Goal: Task Accomplishment & Management: Use online tool/utility

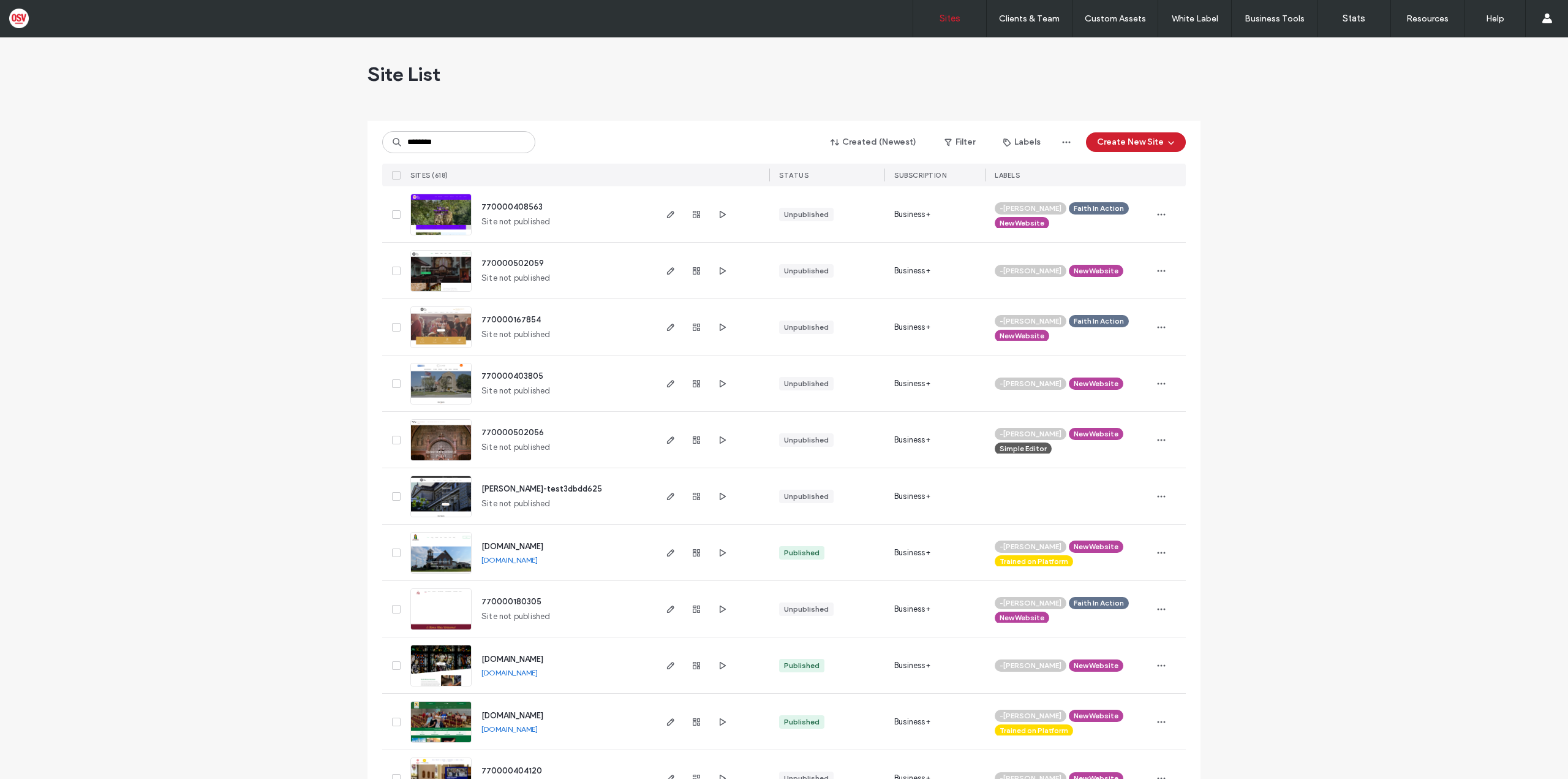
type input "********"
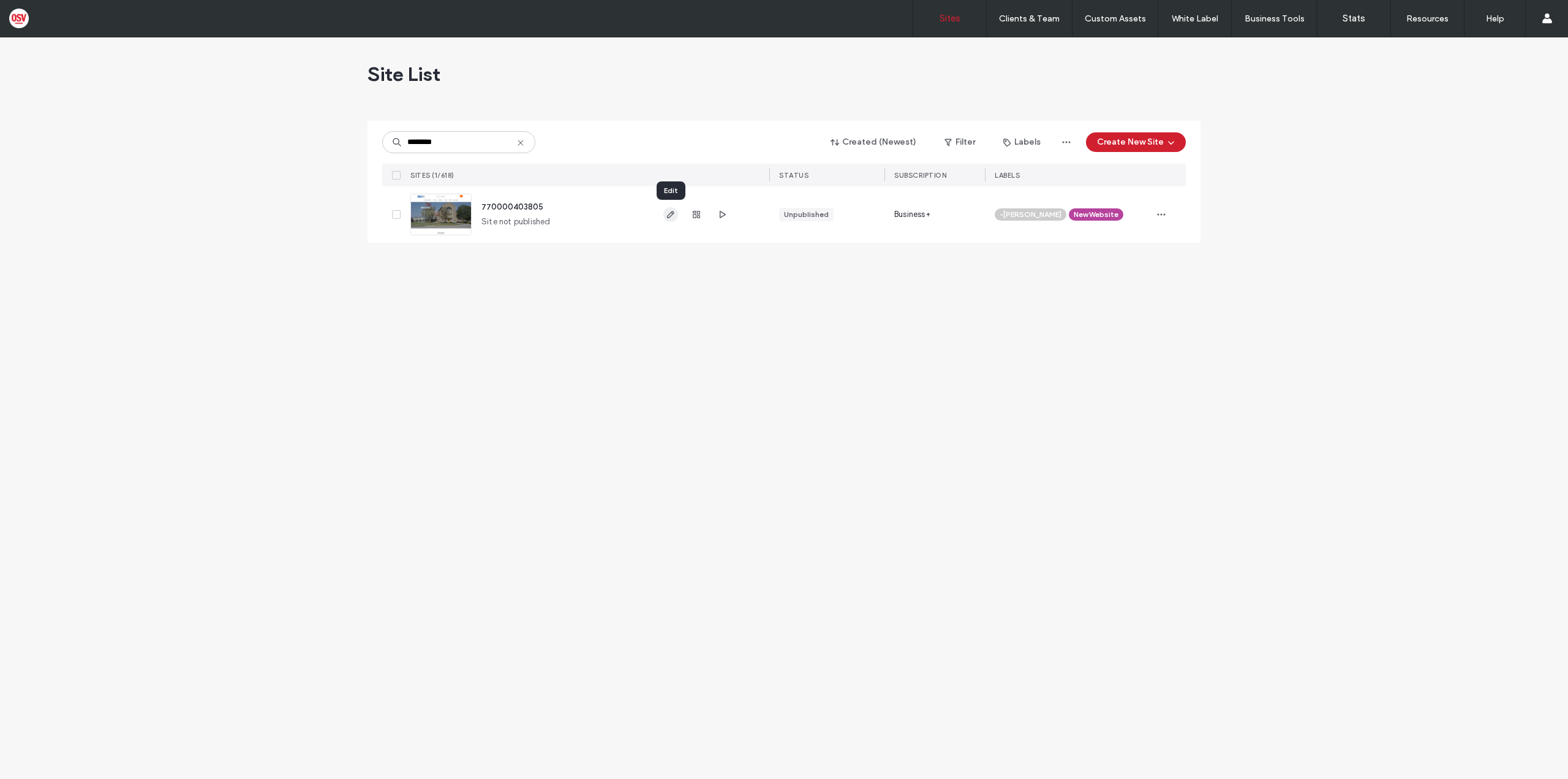
click at [673, 213] on use "button" at bounding box center [670, 214] width 8 height 8
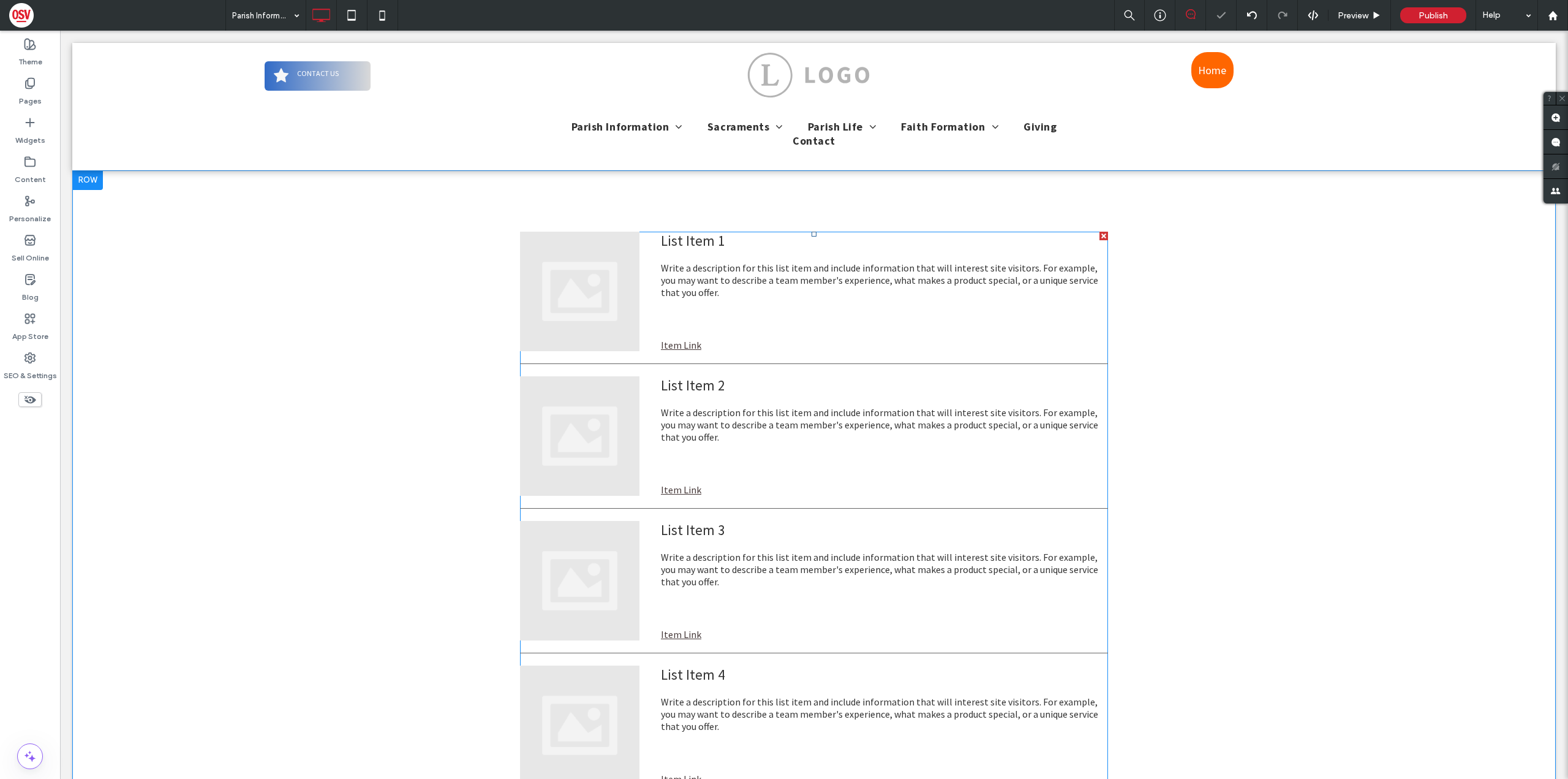
click at [655, 299] on div "List Item 1 Write a description for this list item and include information that…" at bounding box center [814, 282] width 588 height 101
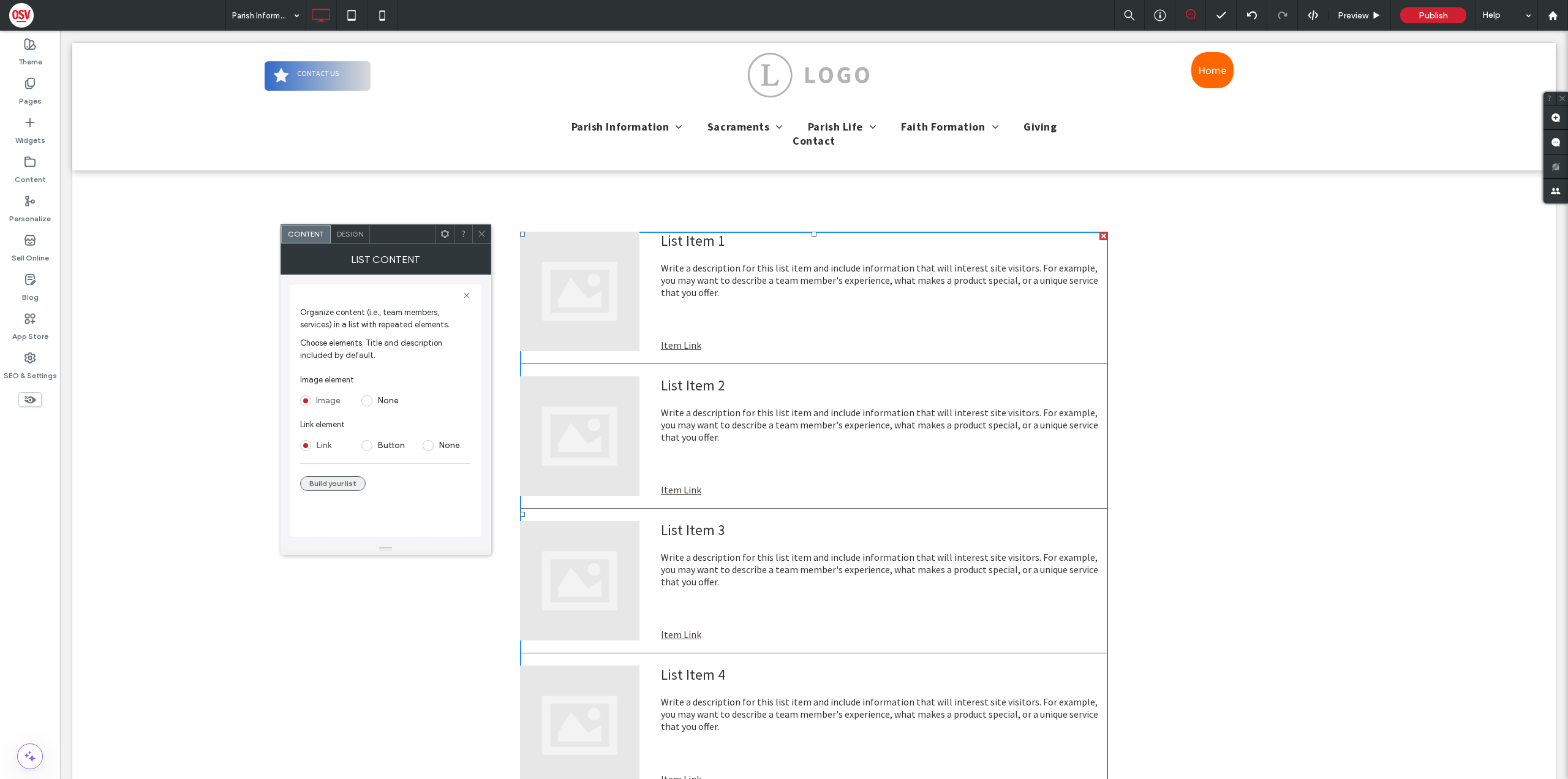
click at [345, 483] on button "Build your list" at bounding box center [333, 484] width 66 height 15
click at [358, 358] on label "List Item 1" at bounding box center [382, 353] width 139 height 25
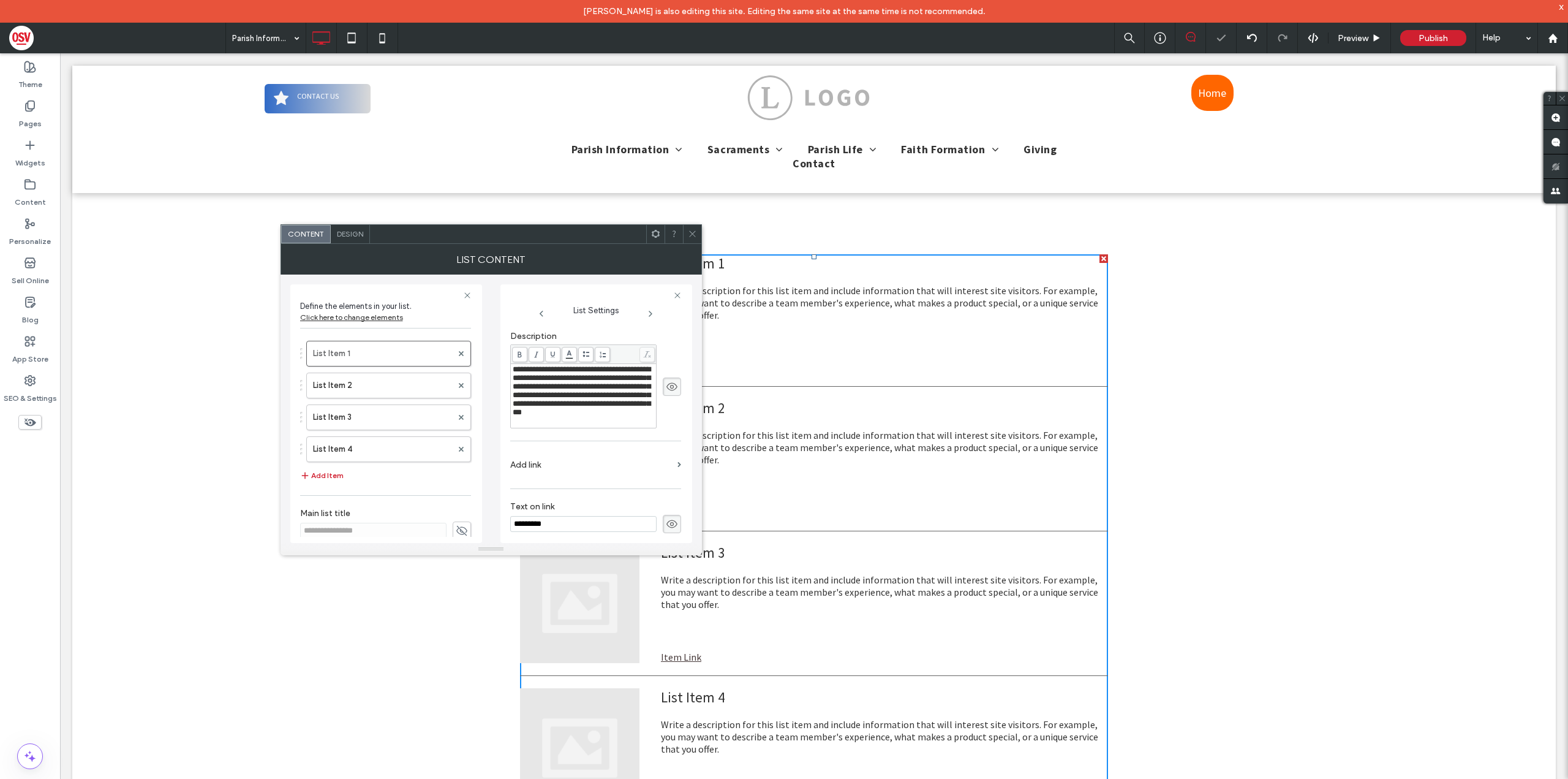
click at [542, 372] on span "**********" at bounding box center [581, 390] width 138 height 51
click at [698, 238] on div at bounding box center [692, 234] width 18 height 18
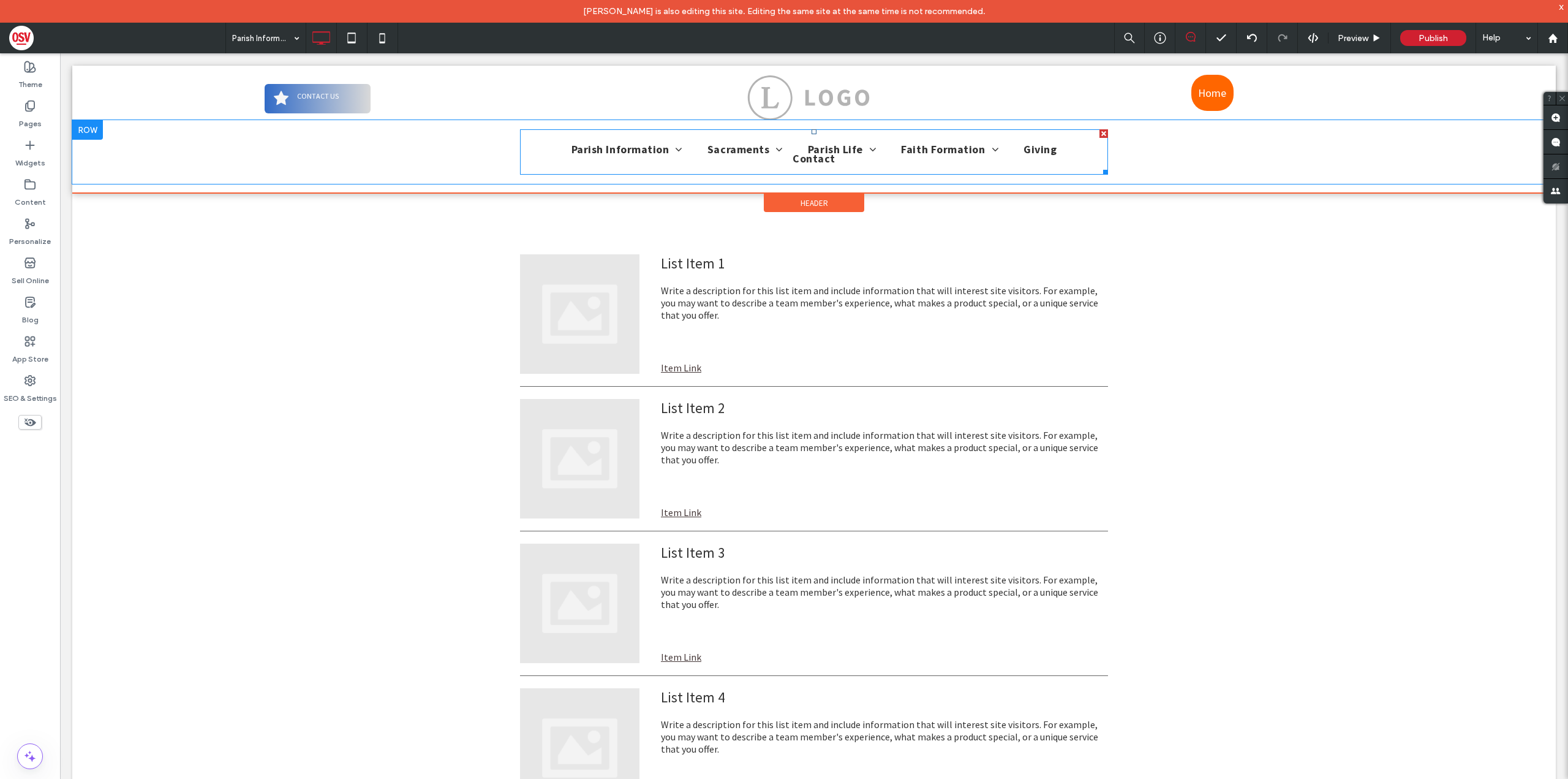
click at [807, 164] on span "Contact" at bounding box center [814, 158] width 43 height 14
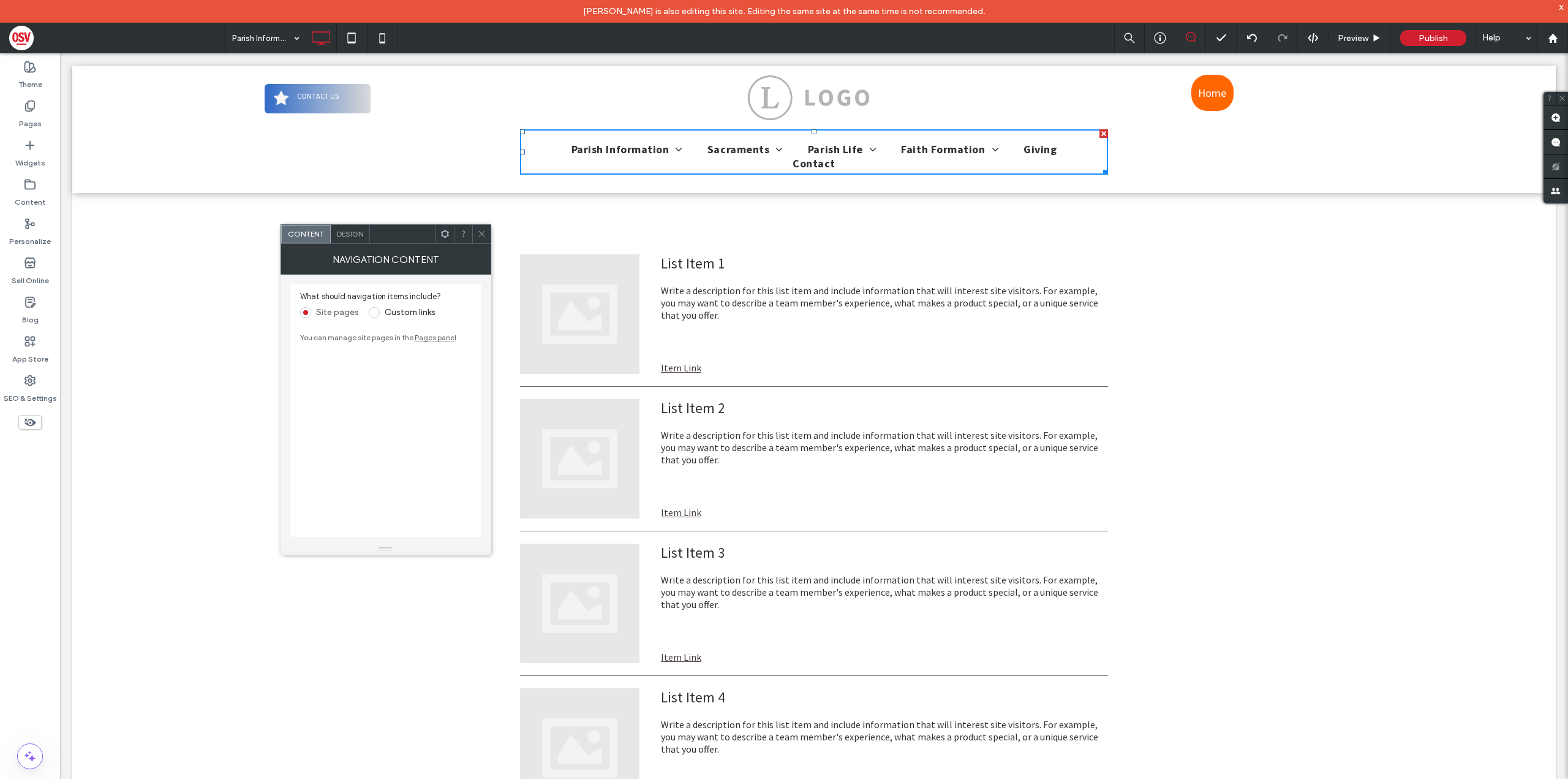
click at [344, 232] on span "Design" at bounding box center [350, 233] width 27 height 9
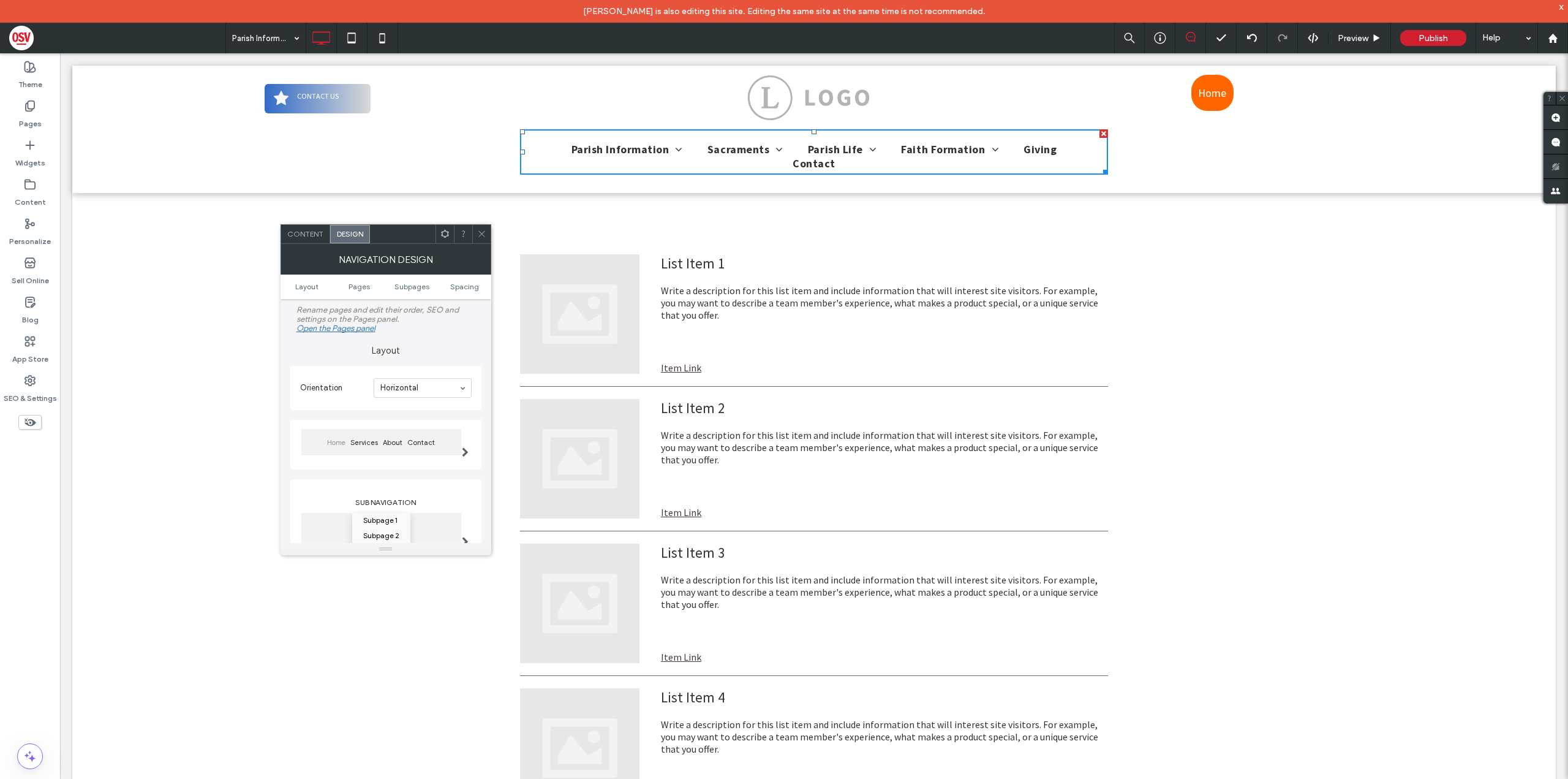
click at [469, 444] on div at bounding box center [465, 445] width 25 height 56
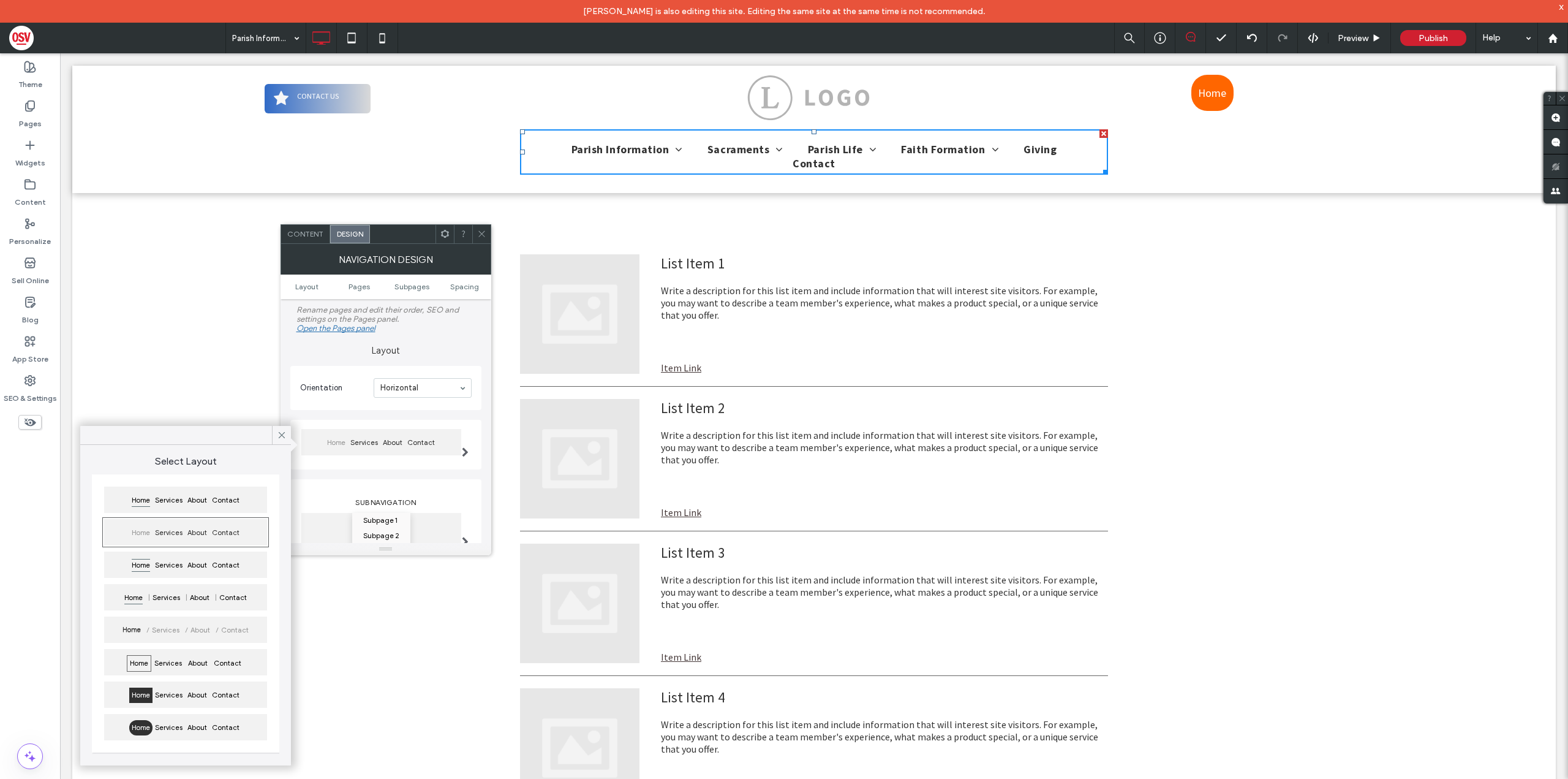
click at [469, 444] on div at bounding box center [465, 445] width 25 height 56
click at [463, 388] on div "Horizontal" at bounding box center [422, 387] width 98 height 20
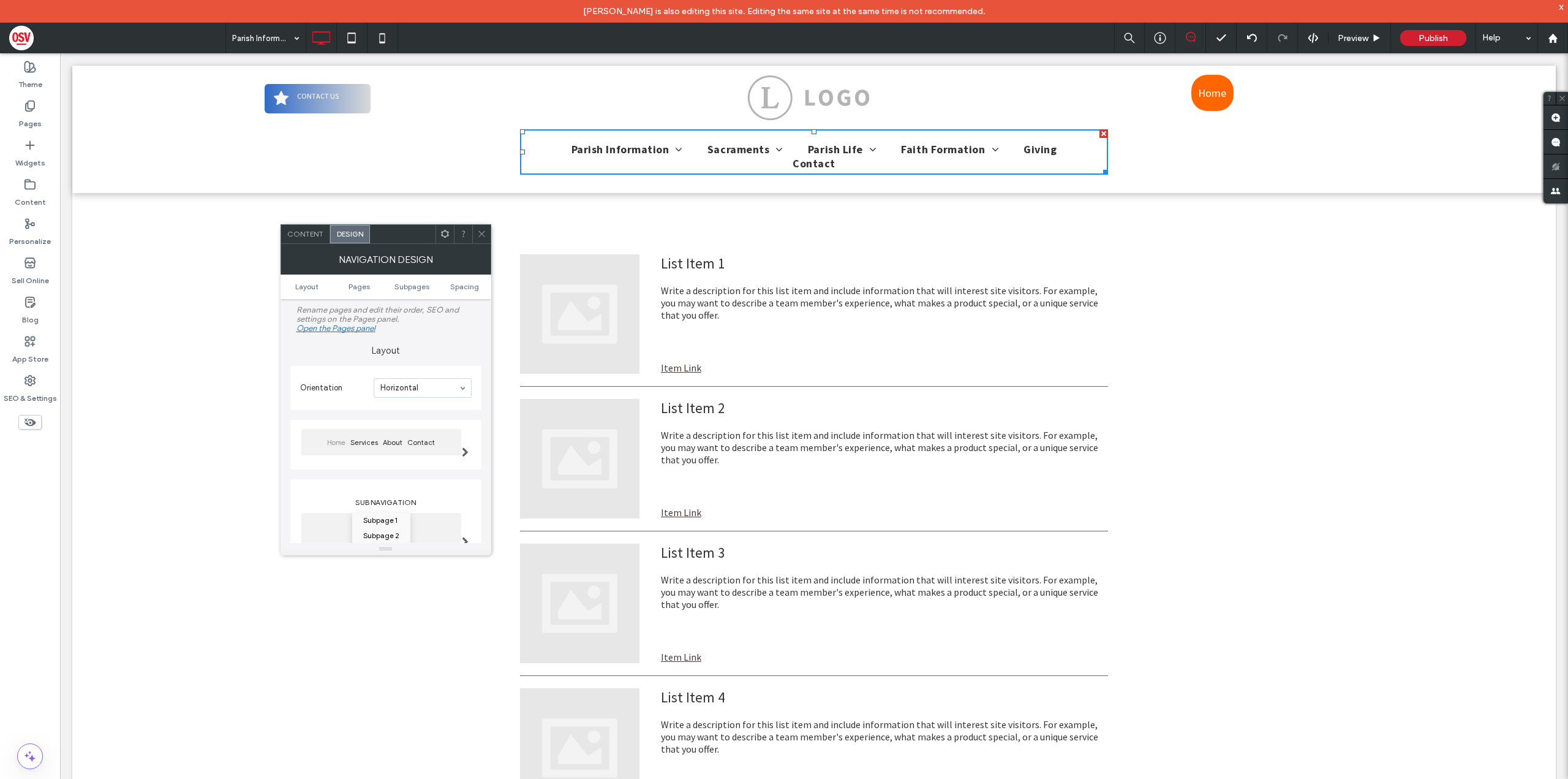
click at [445, 137] on div "Parish Information Bulletins Events Our Mission Our History Parish Staff Become…" at bounding box center [814, 152] width 1483 height 64
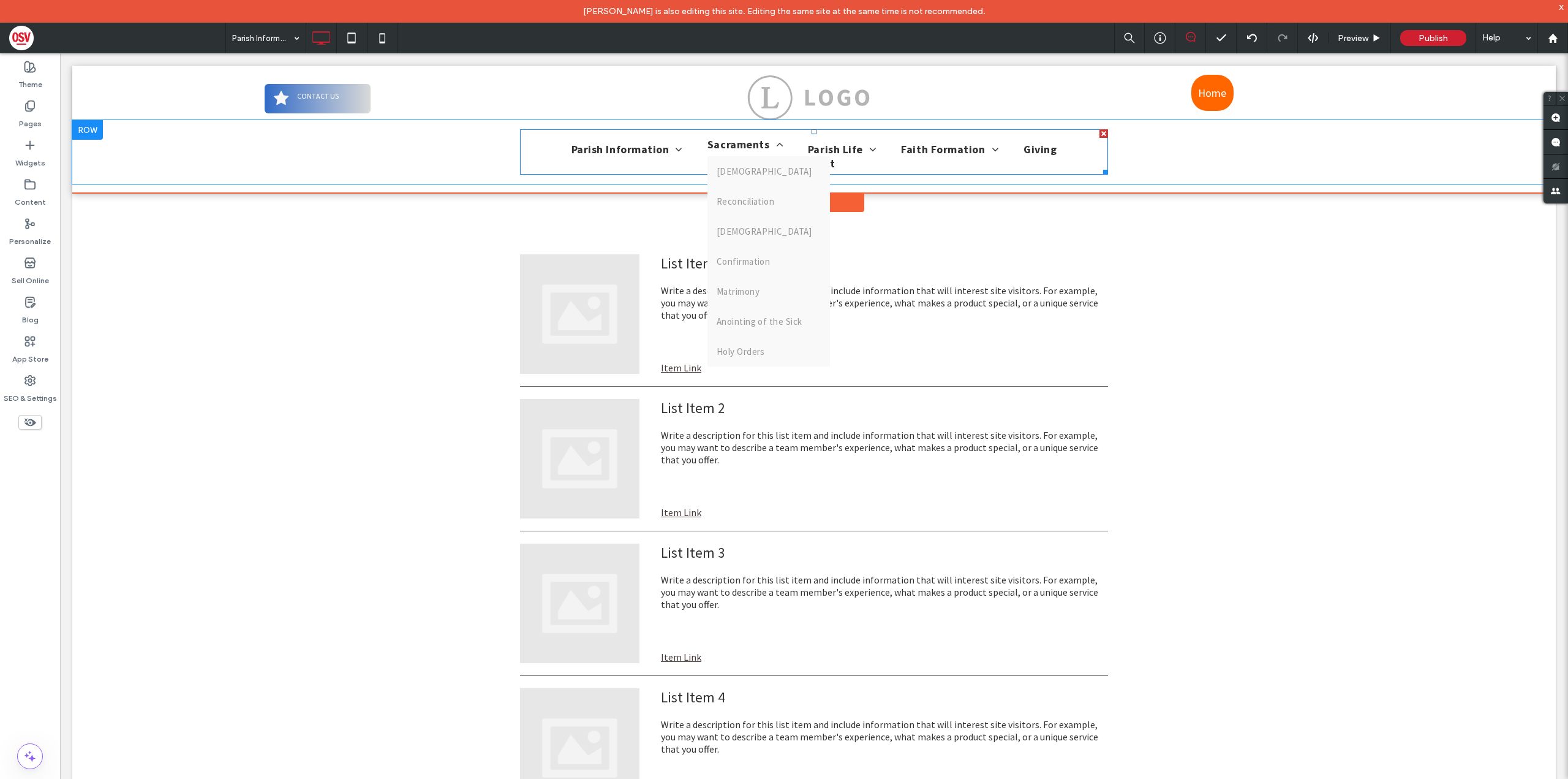
click at [758, 143] on span "Sacraments" at bounding box center [745, 144] width 76 height 14
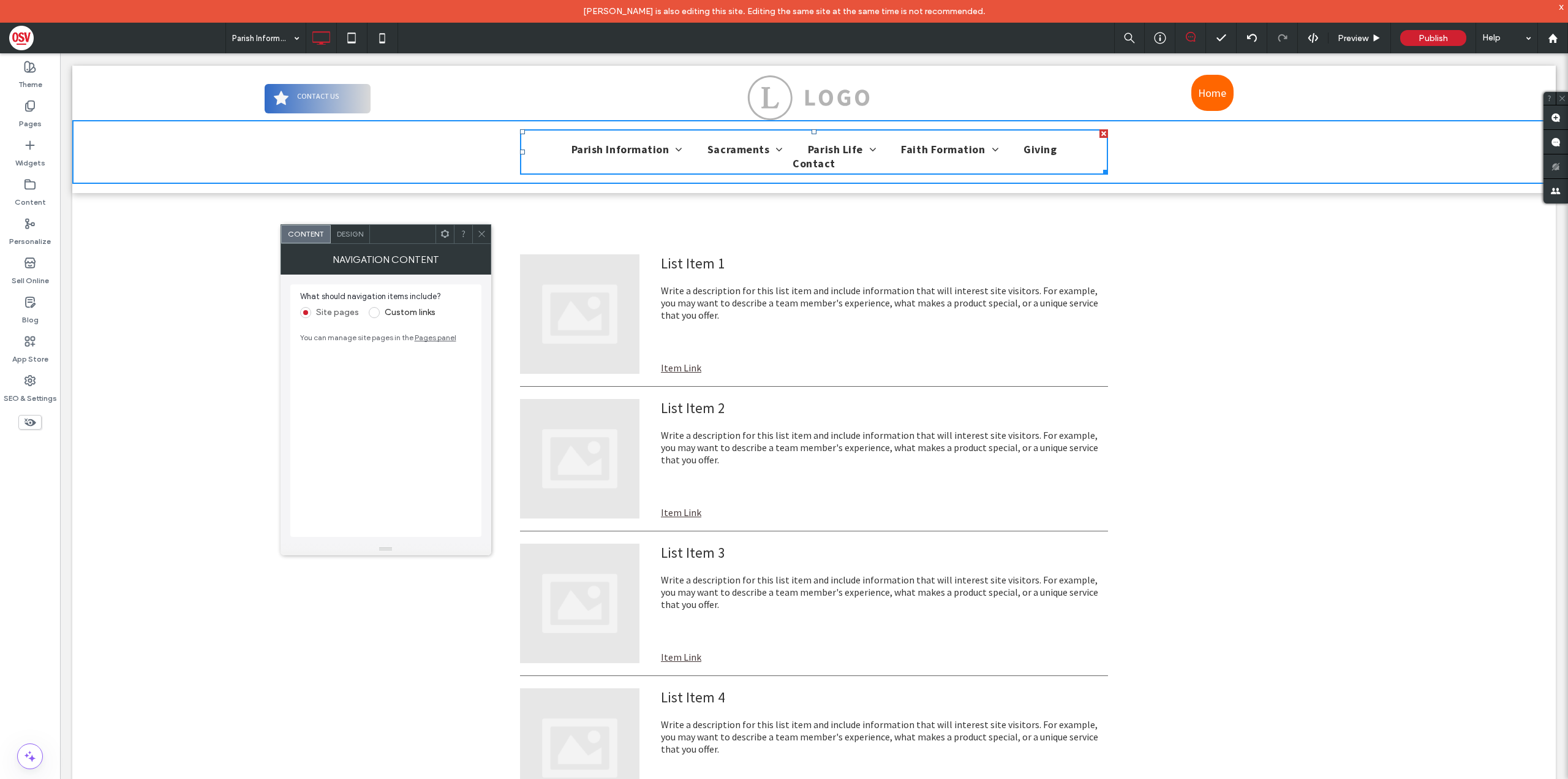
click at [418, 141] on div "Parish Information Bulletins Events Our Mission Our History Parish Staff Become…" at bounding box center [814, 152] width 1483 height 64
click at [477, 230] on icon at bounding box center [481, 233] width 9 height 9
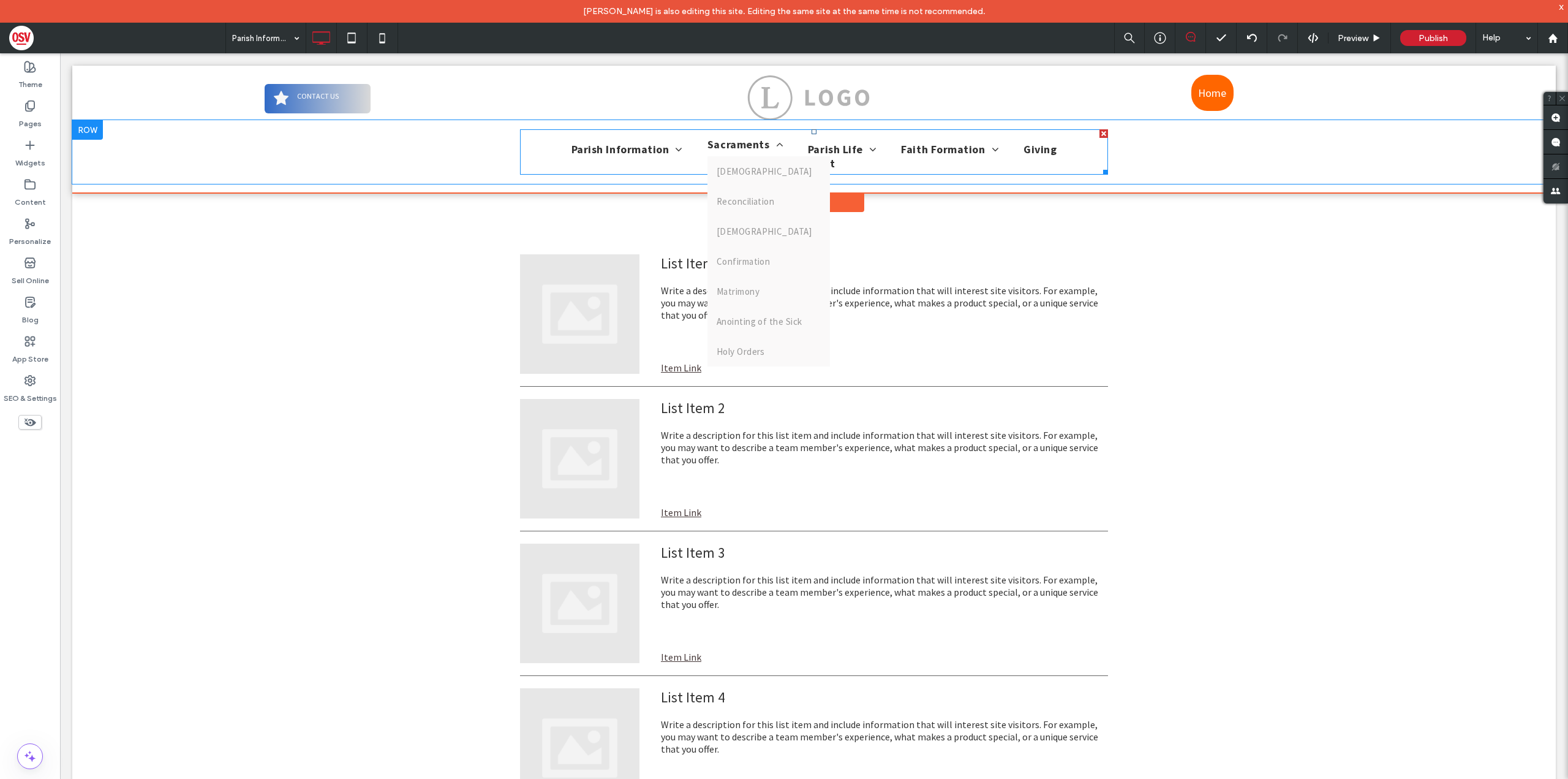
click at [769, 150] on span at bounding box center [776, 145] width 14 height 11
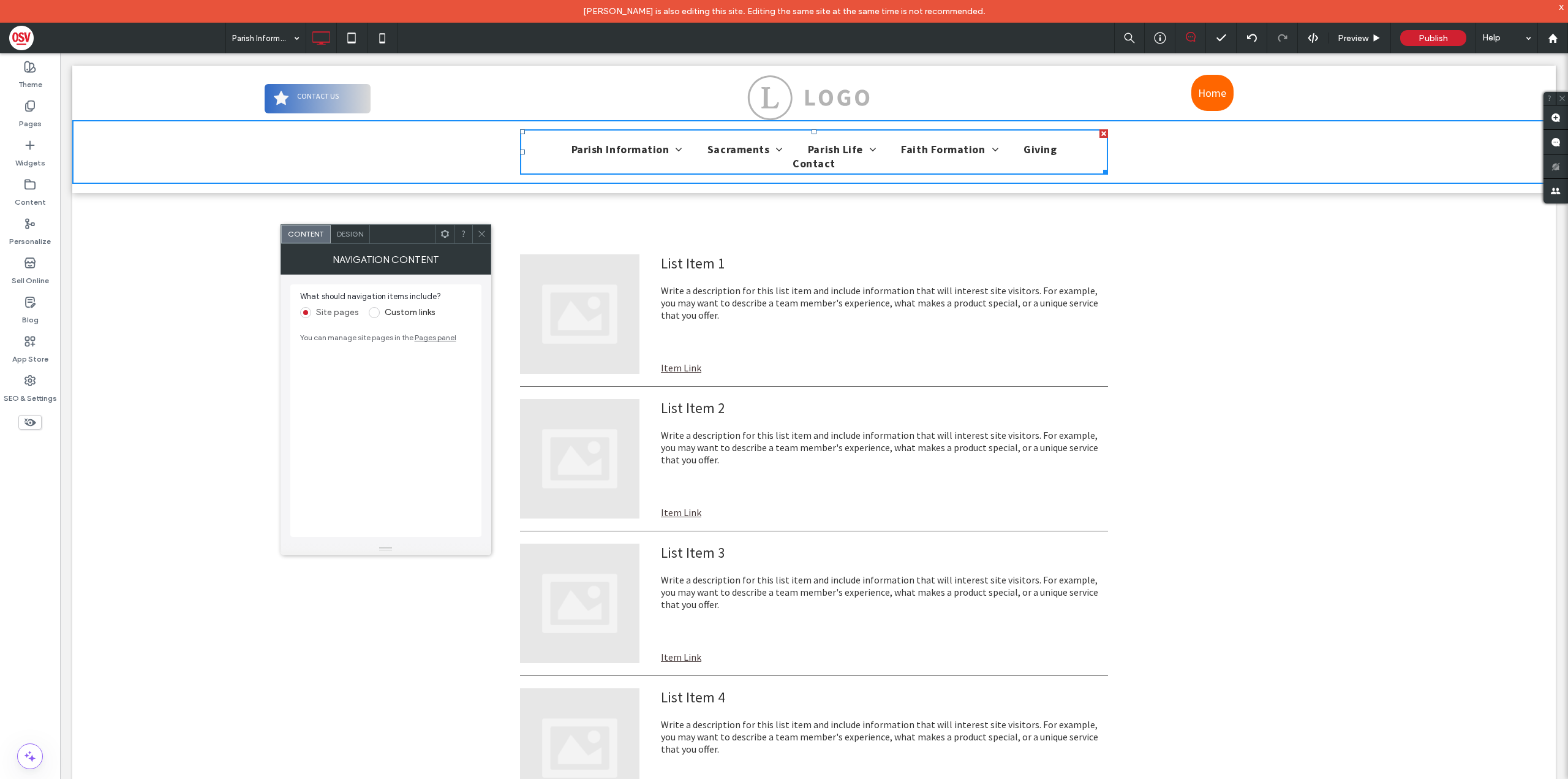
click at [359, 235] on span "Design" at bounding box center [350, 233] width 27 height 9
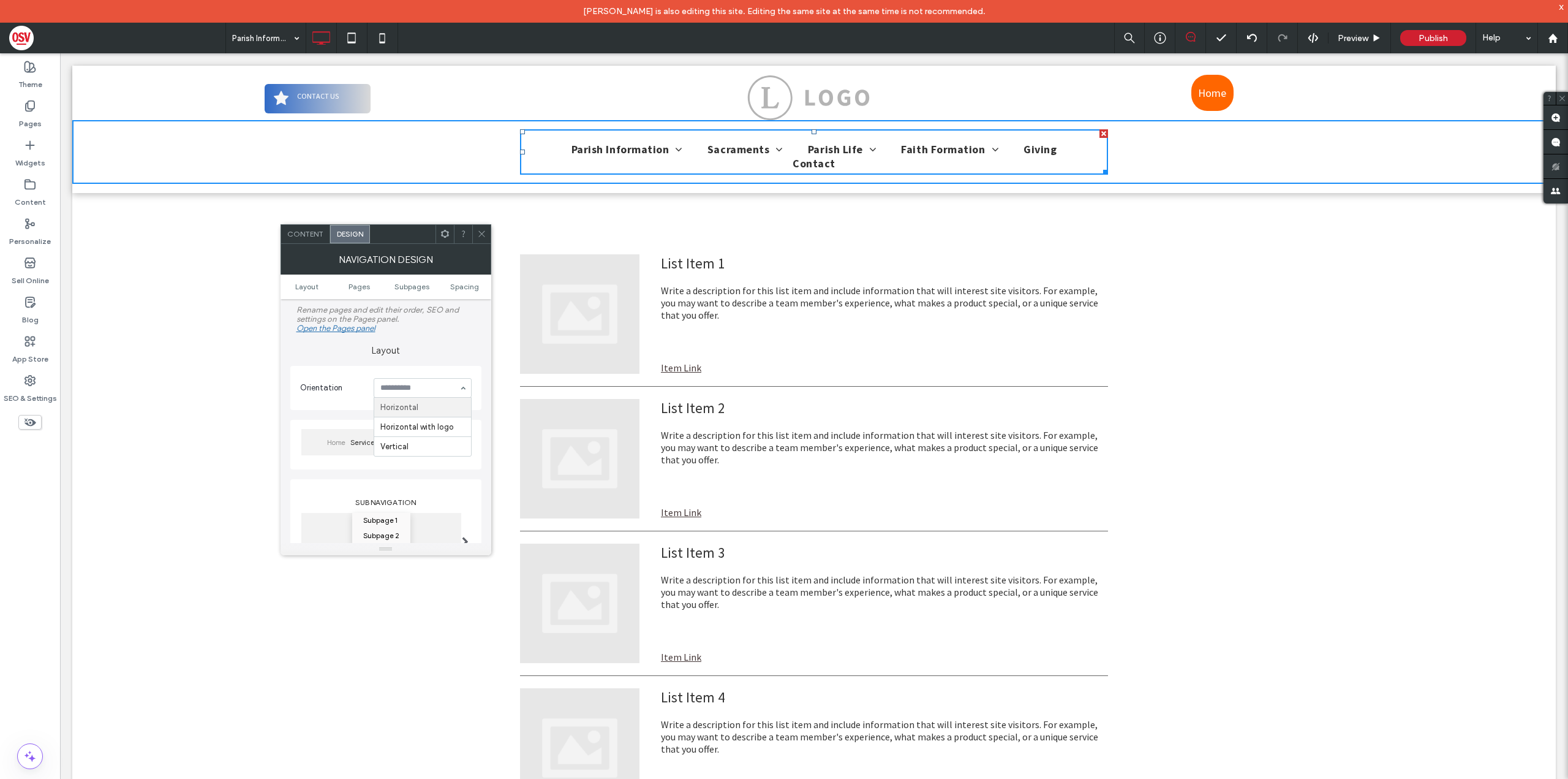
click at [353, 338] on label "Layout" at bounding box center [386, 344] width 191 height 23
drag, startPoint x: 479, startPoint y: 228, endPoint x: 540, endPoint y: 96, distance: 145.4
click at [479, 228] on span at bounding box center [481, 234] width 9 height 18
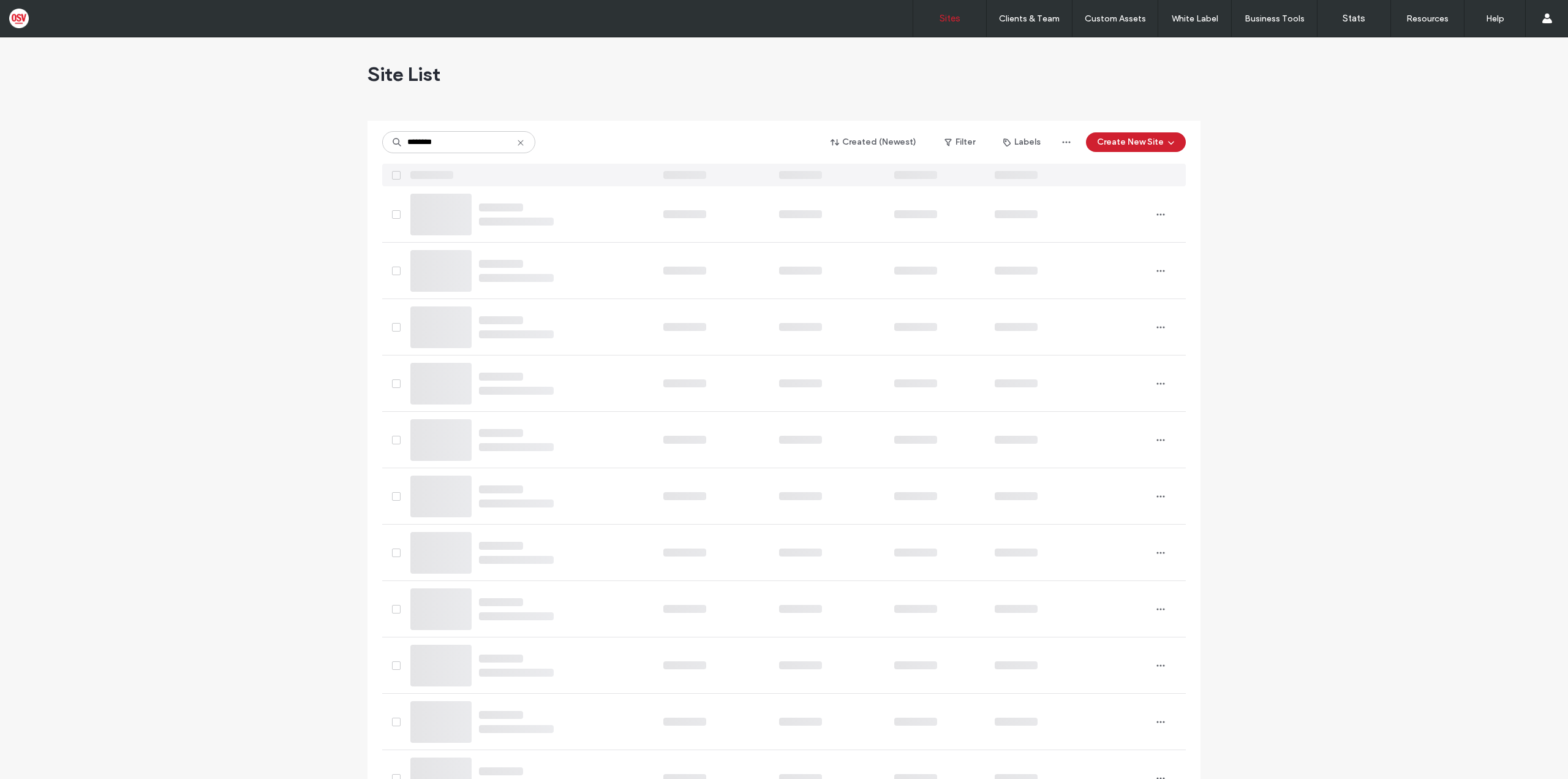
type input "********"
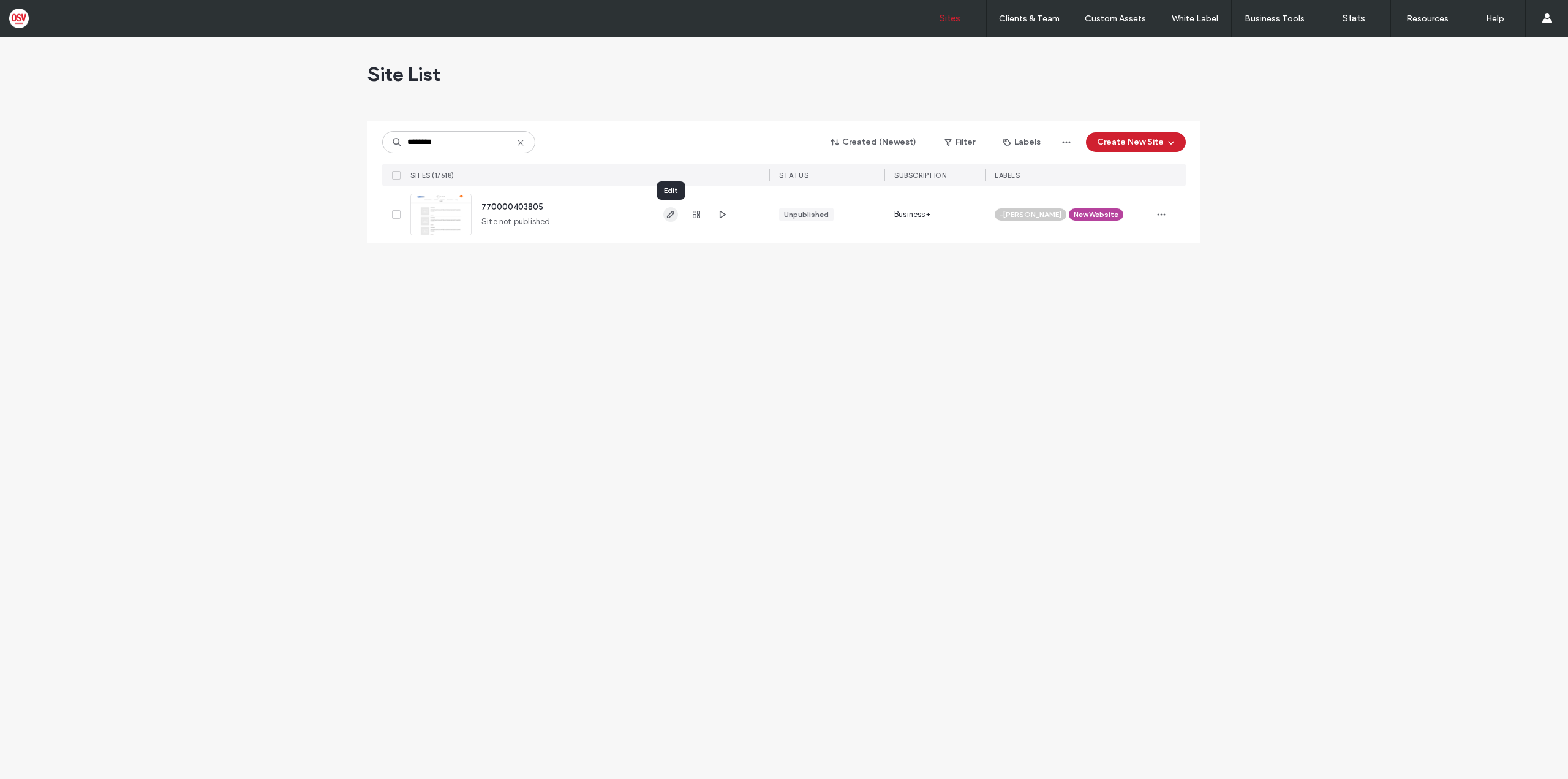
click at [665, 209] on span "button" at bounding box center [671, 215] width 15 height 15
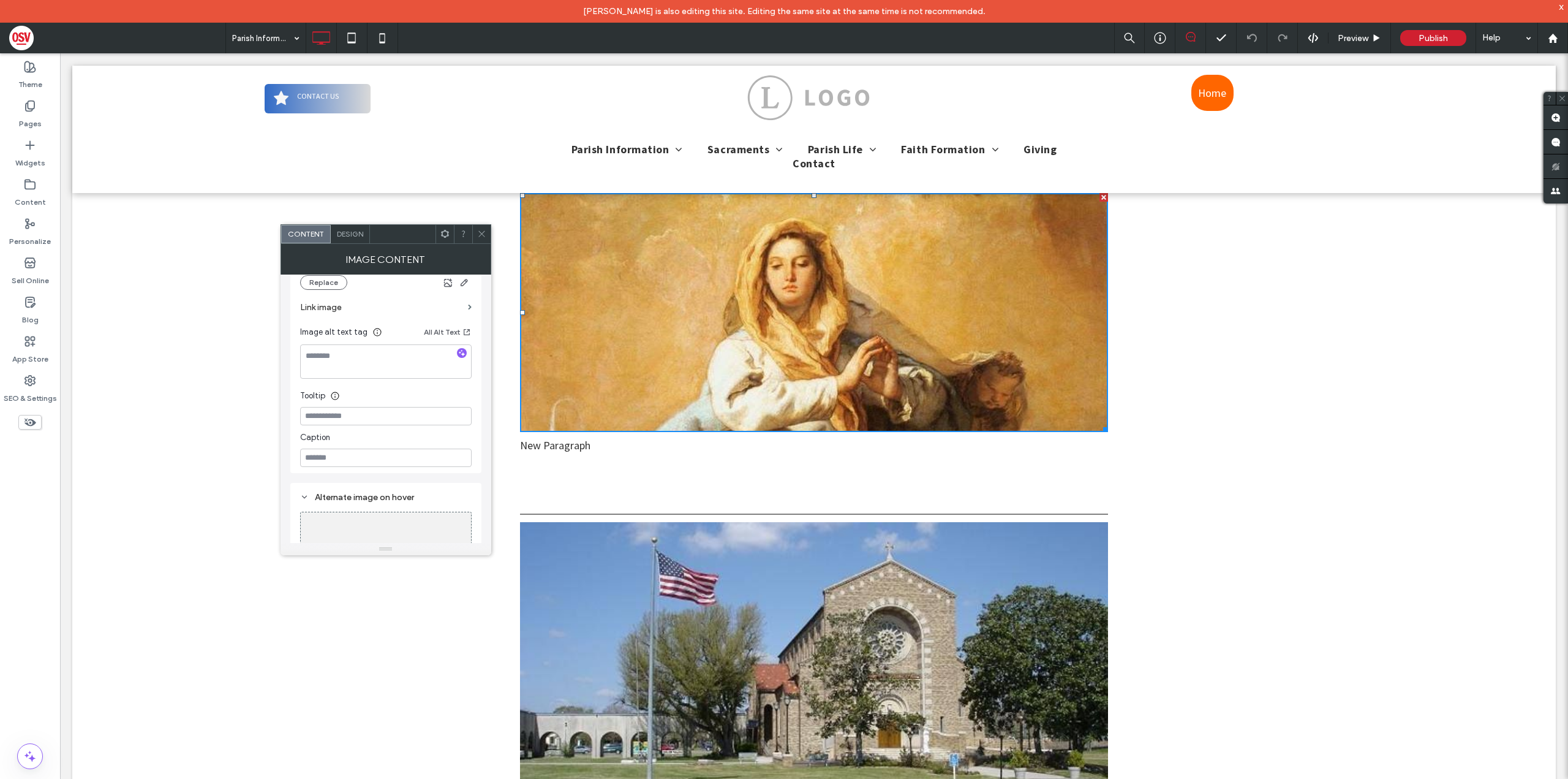
scroll to position [276, 0]
click at [348, 231] on span "Design" at bounding box center [350, 233] width 27 height 9
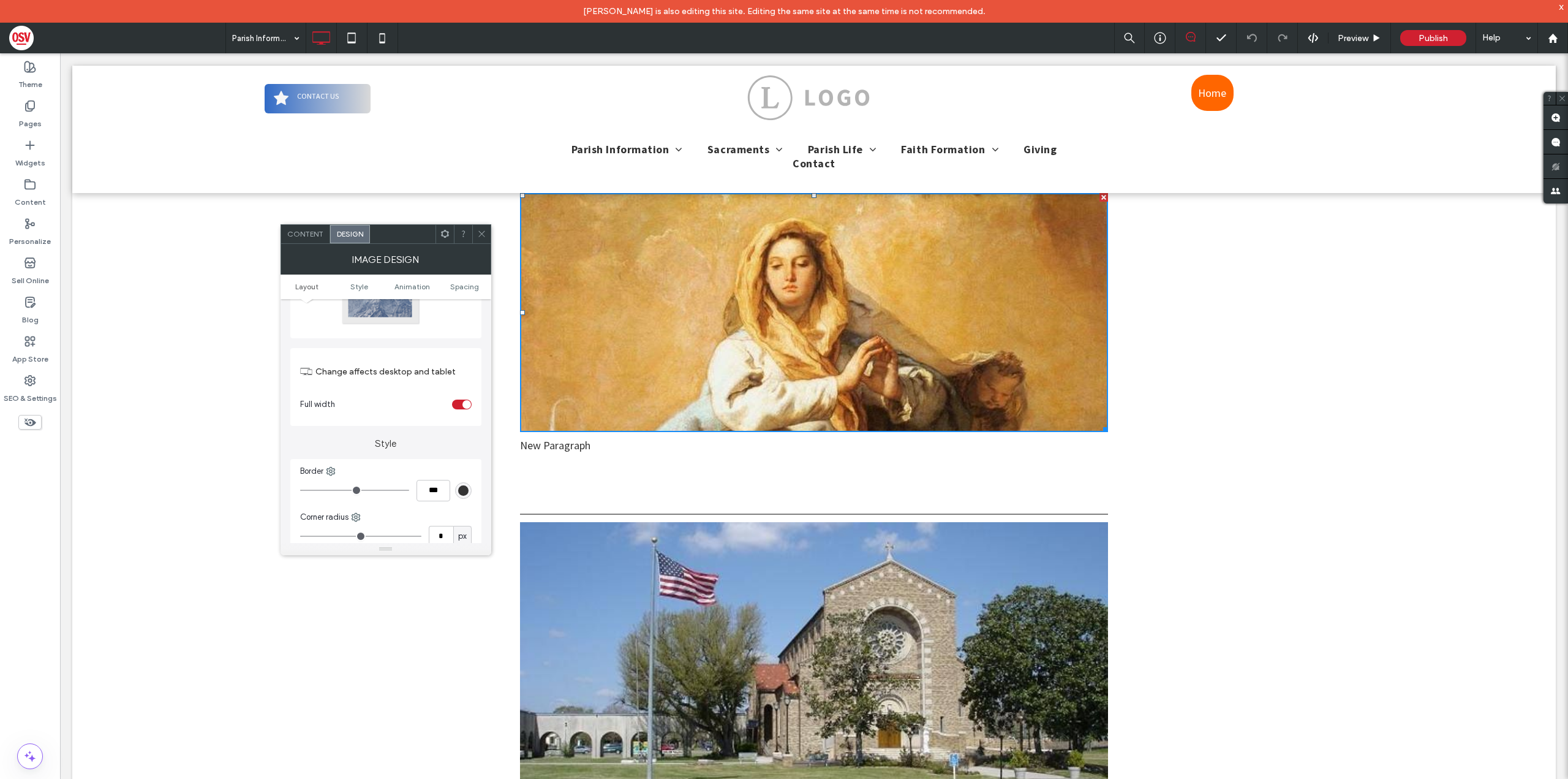
scroll to position [62, 0]
click at [448, 346] on div at bounding box center [385, 323] width 171 height 81
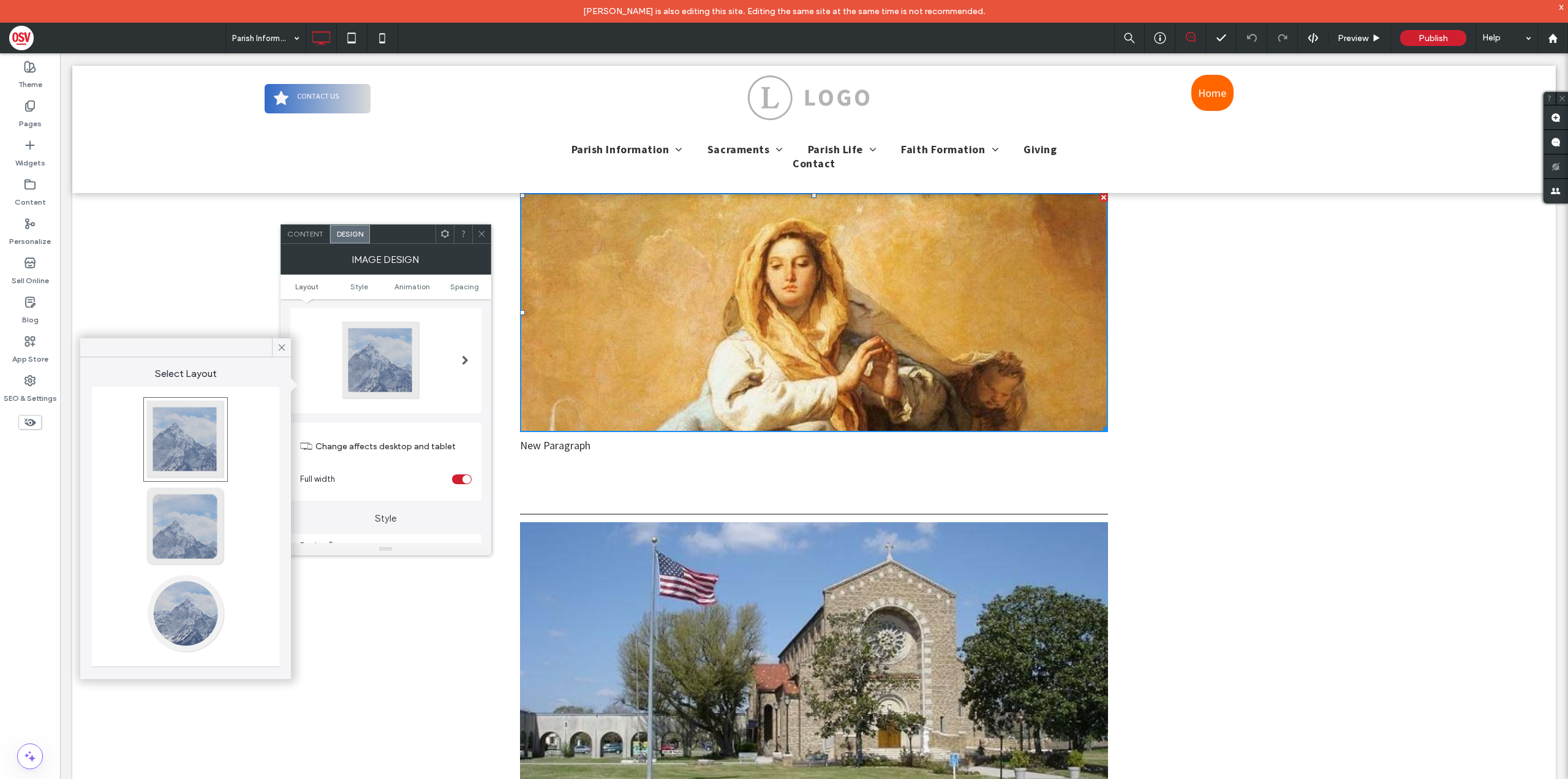
scroll to position [0, 0]
click at [314, 235] on span "Content" at bounding box center [305, 233] width 36 height 9
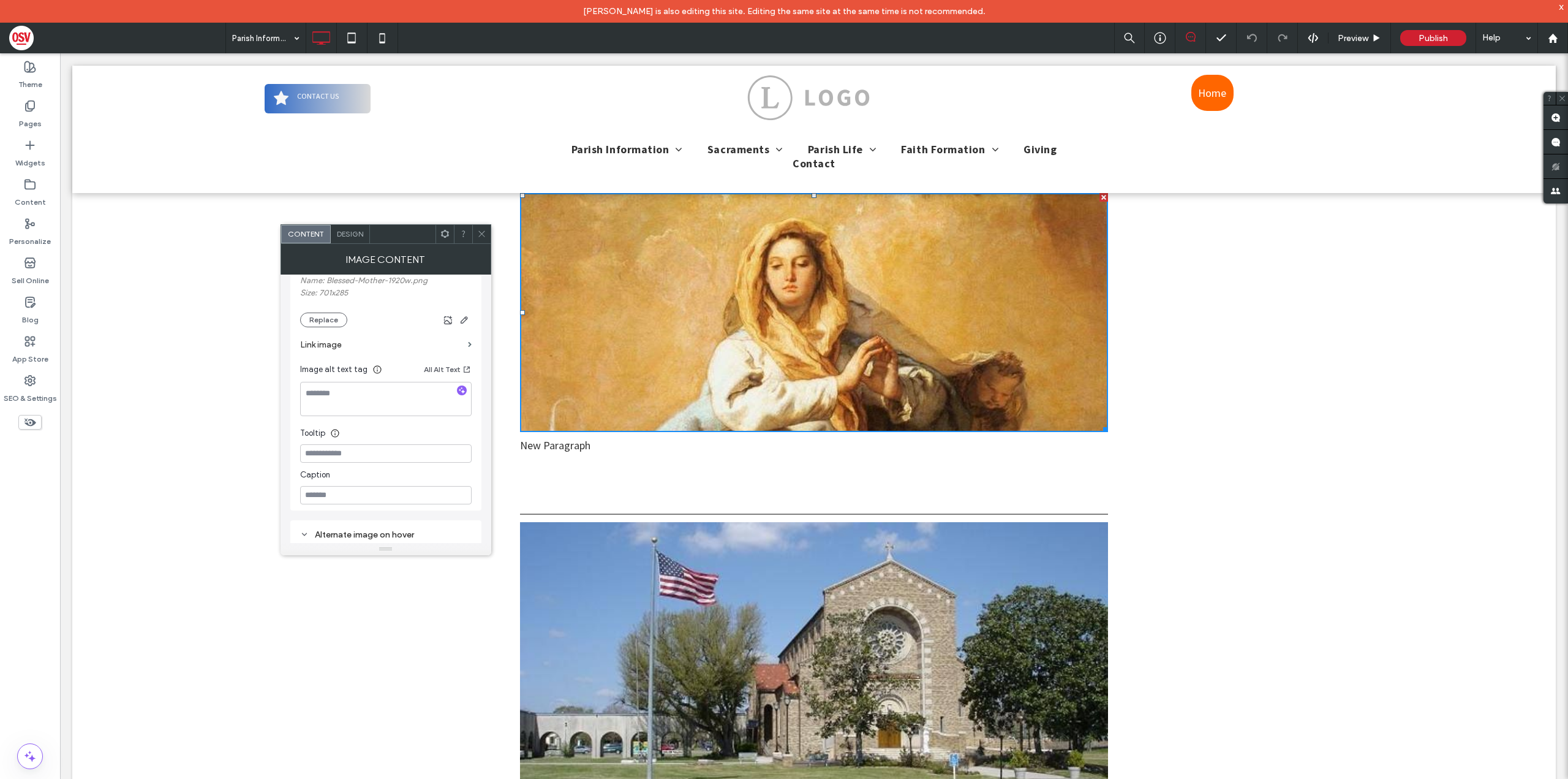
scroll to position [245, 0]
click at [462, 317] on icon "button" at bounding box center [464, 316] width 10 height 10
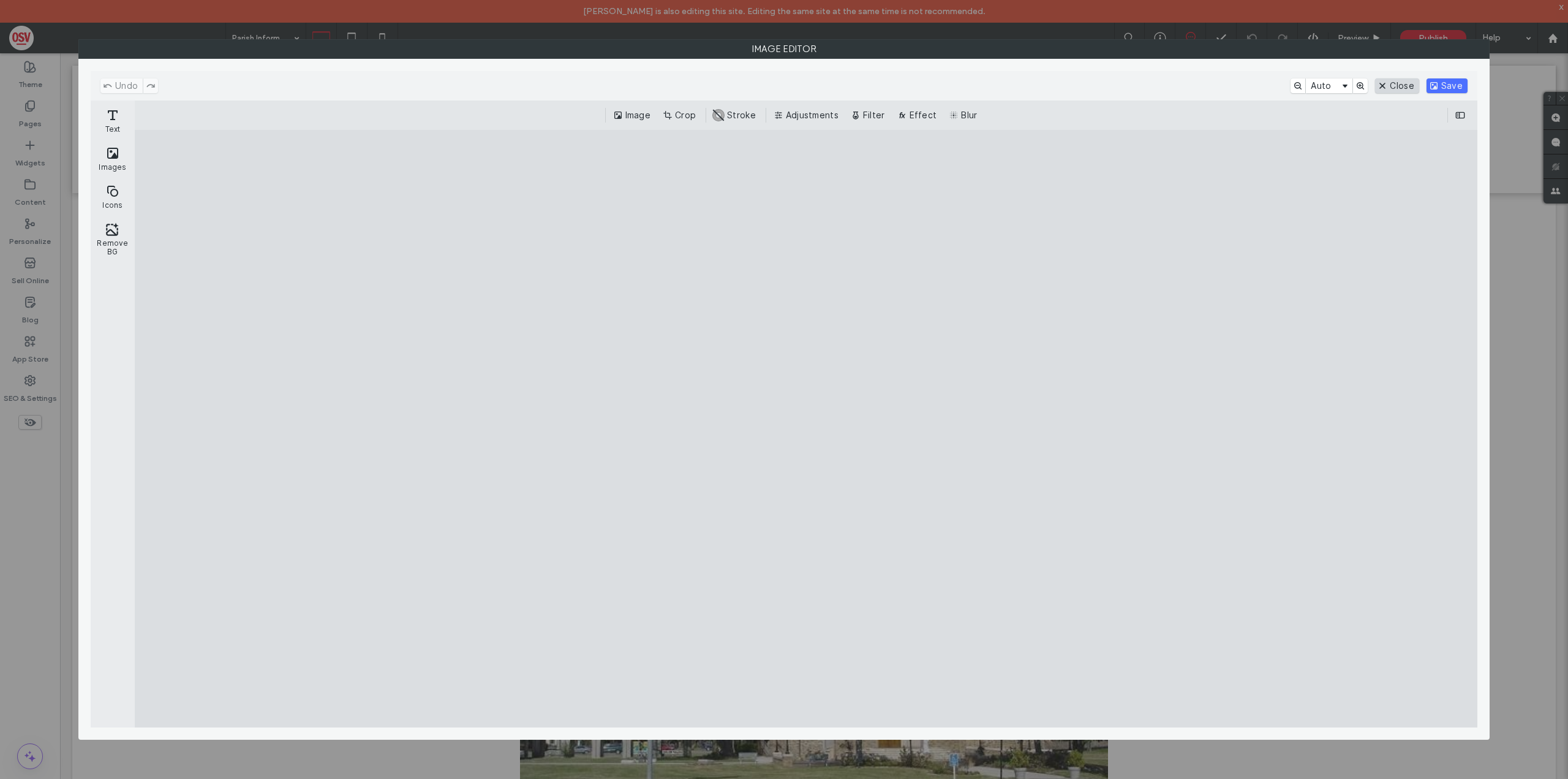
click at [1412, 83] on button "Close" at bounding box center [1397, 86] width 44 height 15
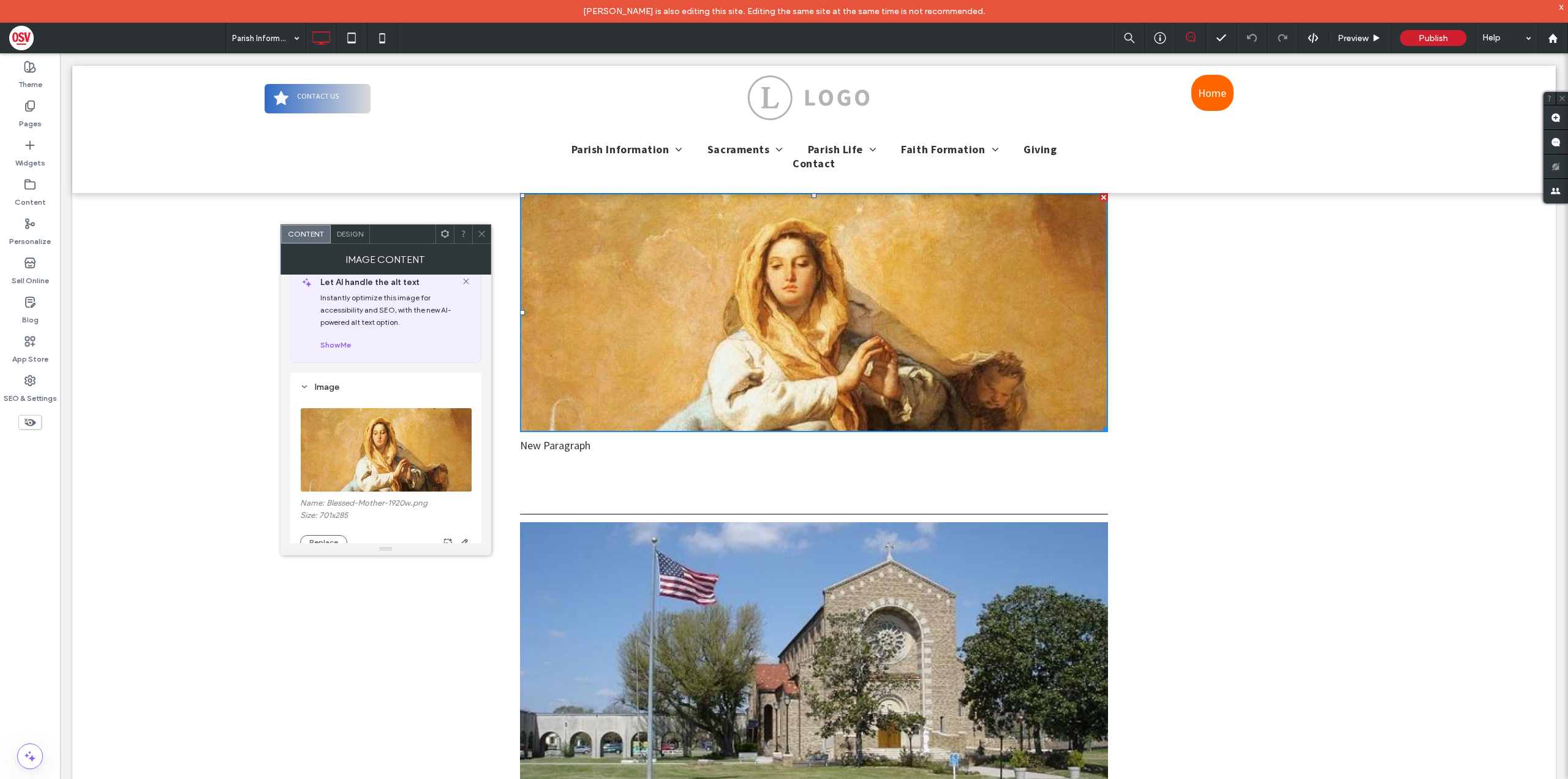
scroll to position [0, 0]
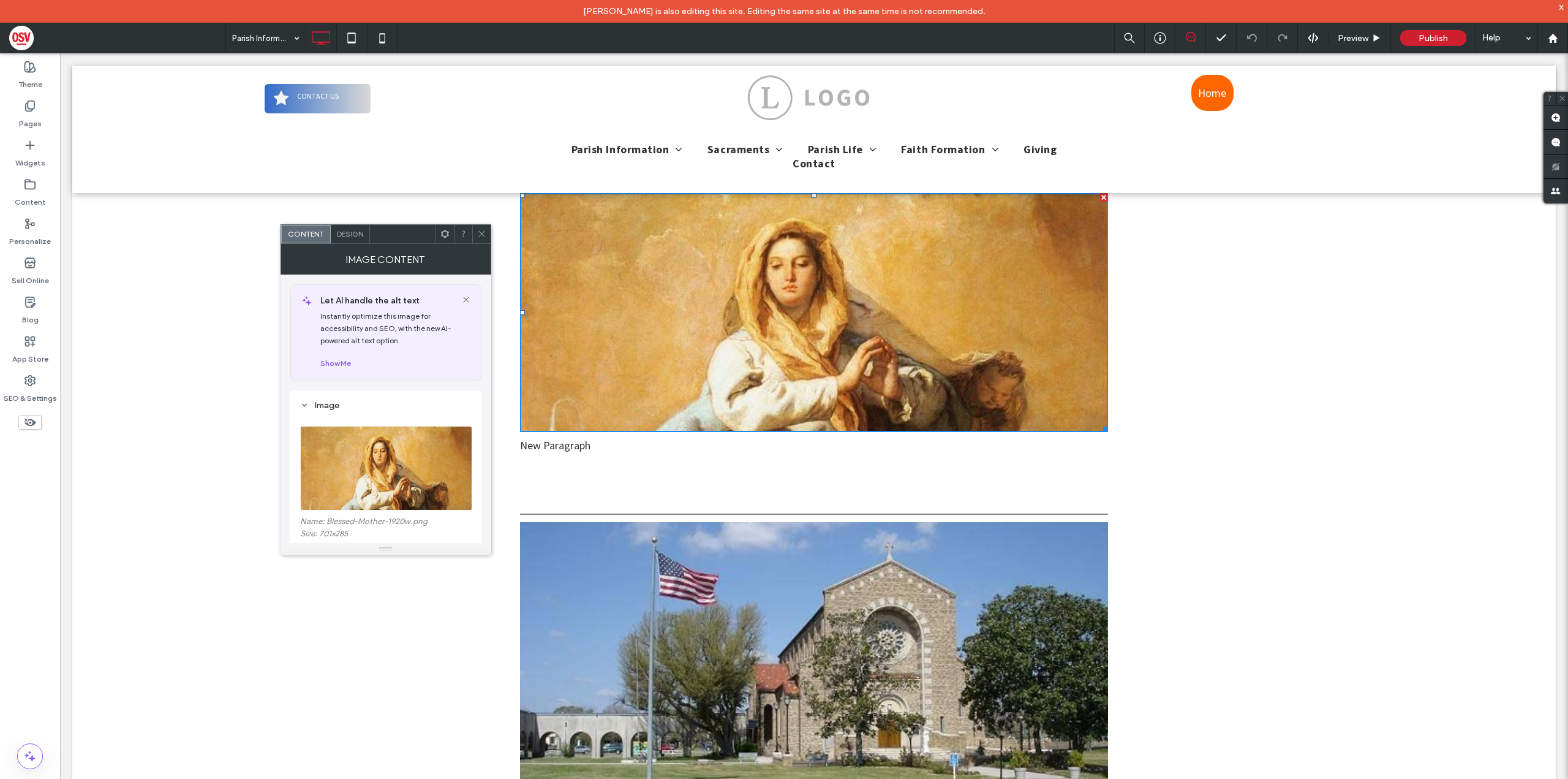
click at [353, 240] on div "Design" at bounding box center [350, 234] width 39 height 18
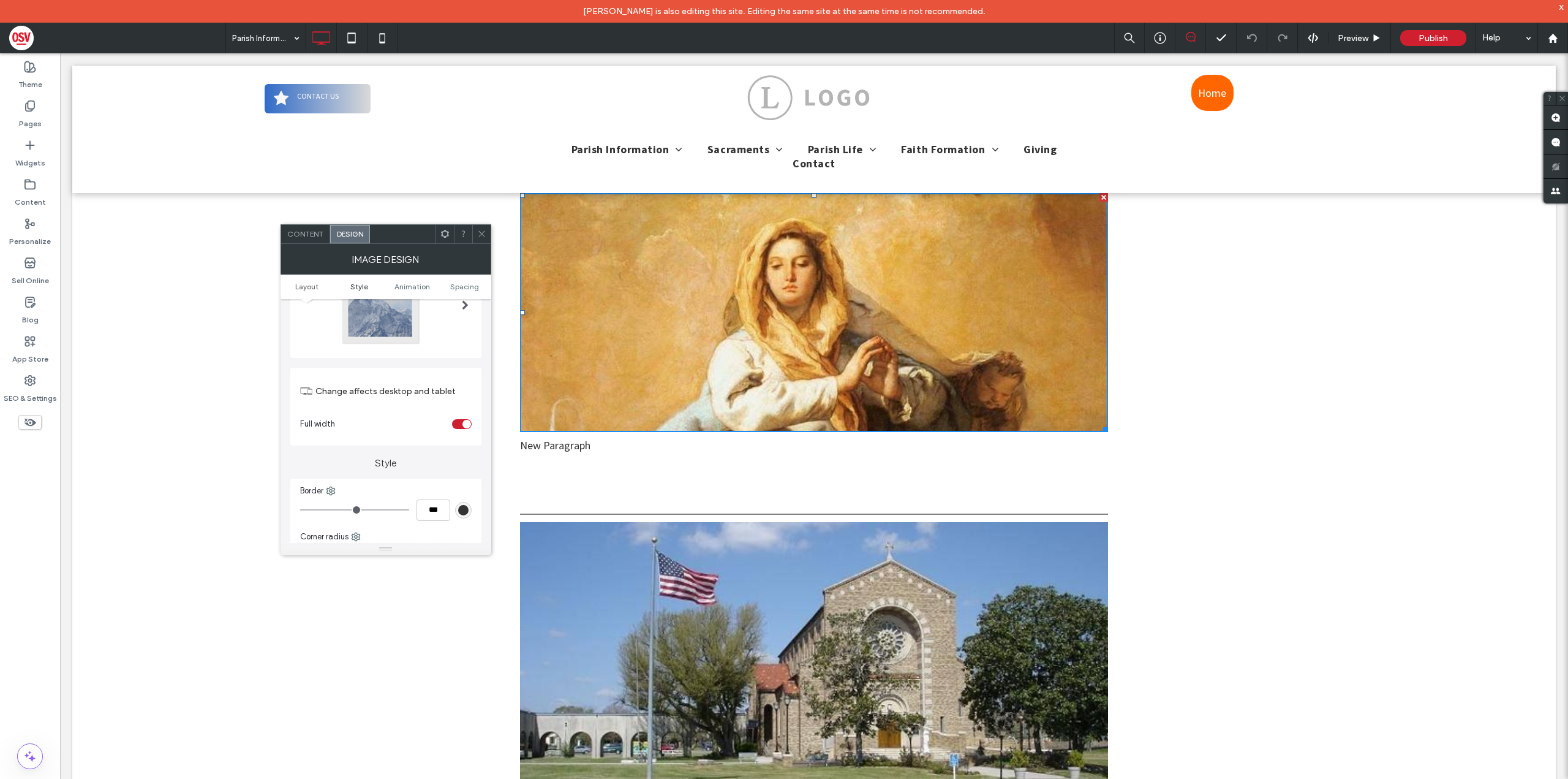
scroll to position [62, 0]
click at [309, 238] on div "Content" at bounding box center [306, 234] width 49 height 18
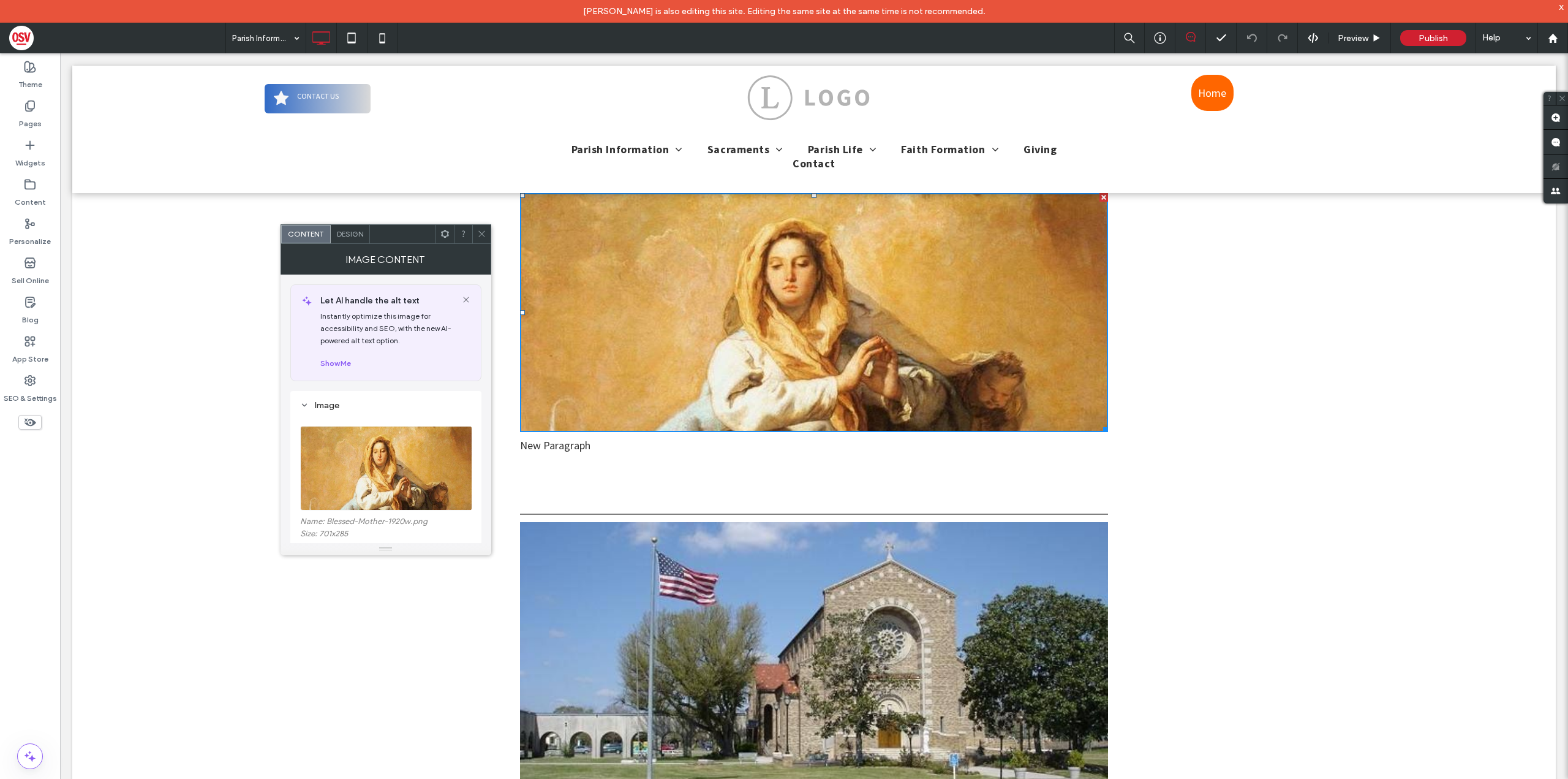
click at [470, 299] on icon at bounding box center [466, 299] width 10 height 10
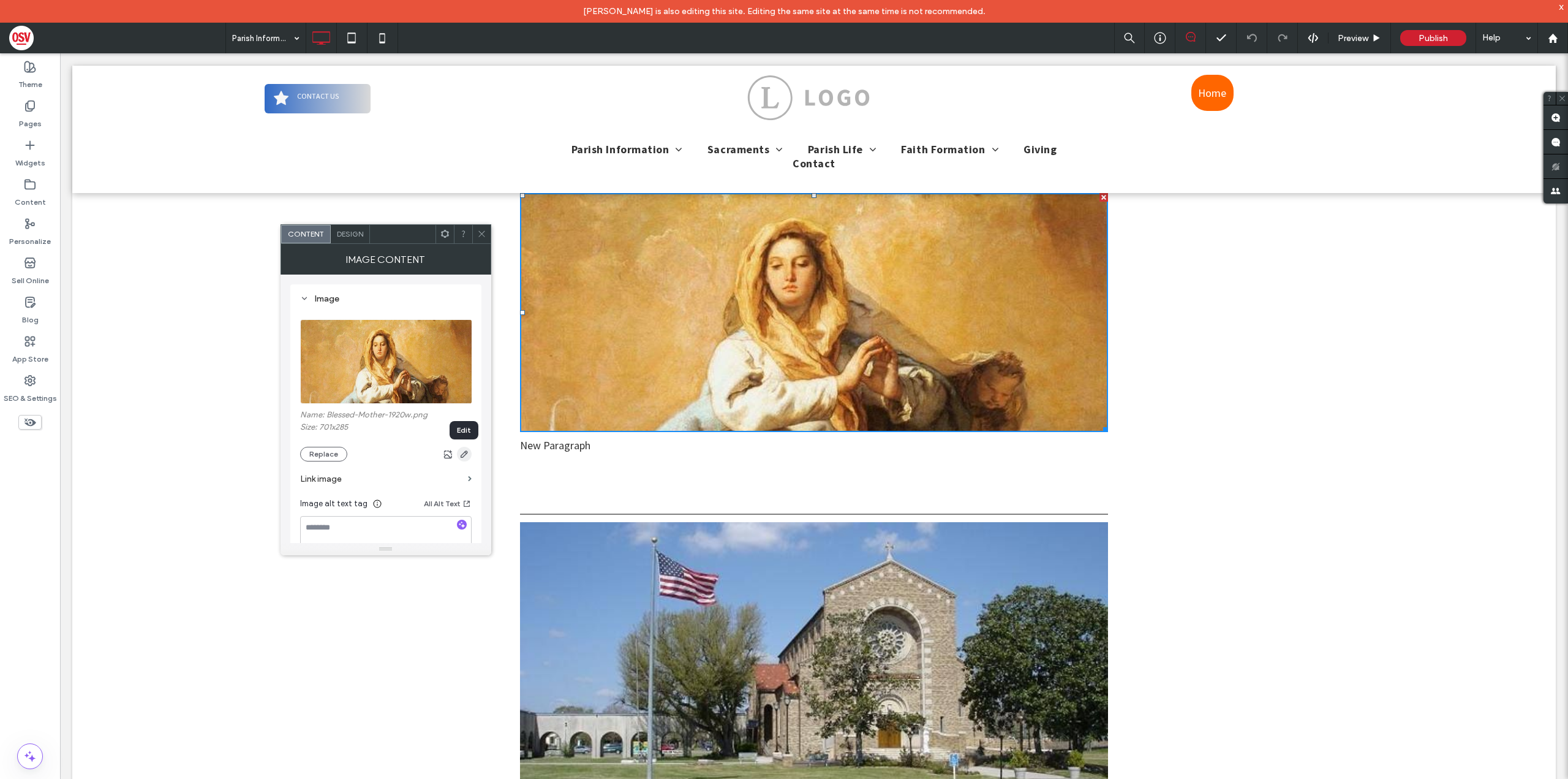
click at [468, 453] on icon "button" at bounding box center [464, 454] width 10 height 10
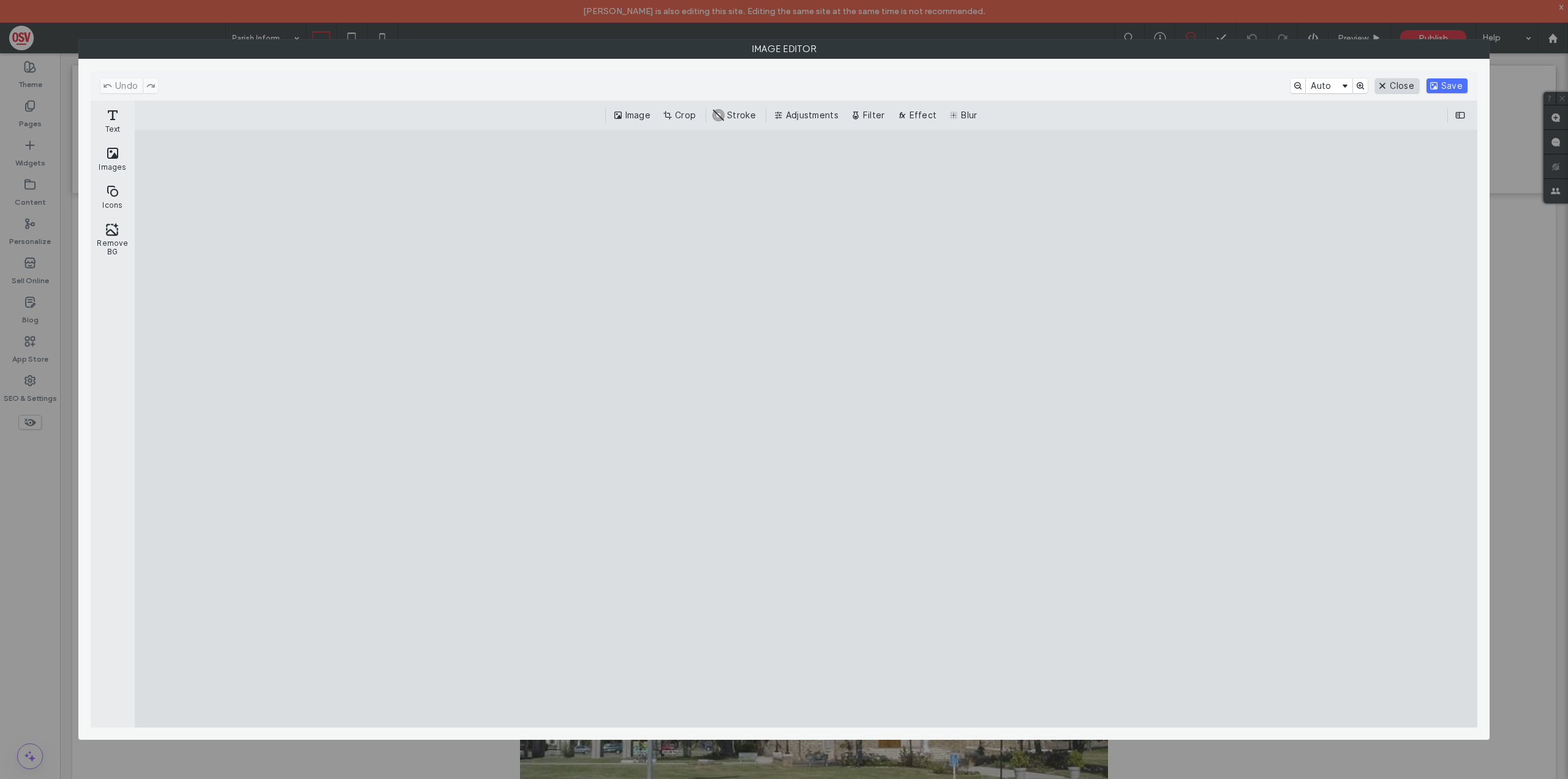
click at [1405, 81] on button "Close" at bounding box center [1397, 86] width 44 height 15
